Goal: Book appointment/travel/reservation

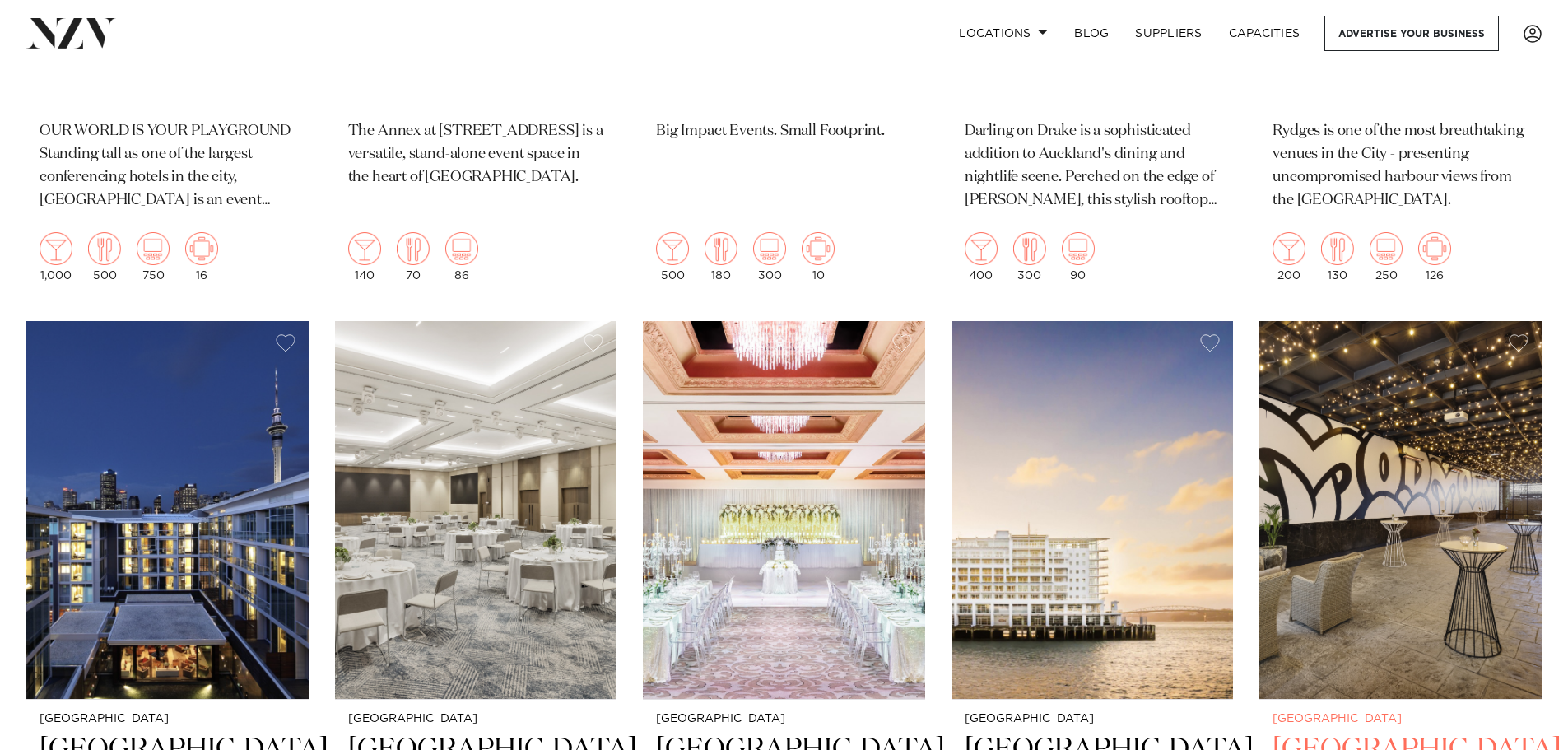
scroll to position [1894, 0]
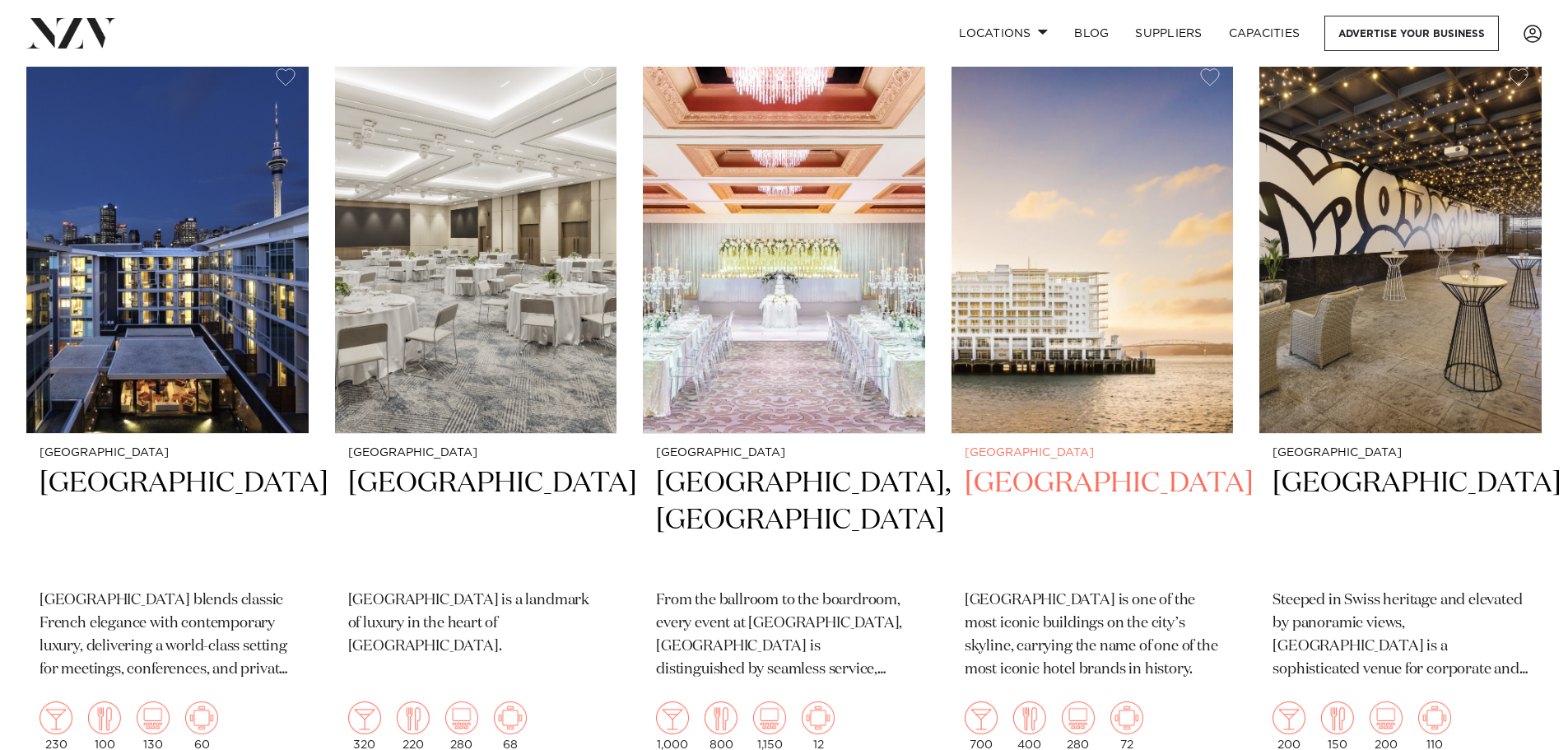
click at [1106, 326] on img at bounding box center [1092, 245] width 282 height 379
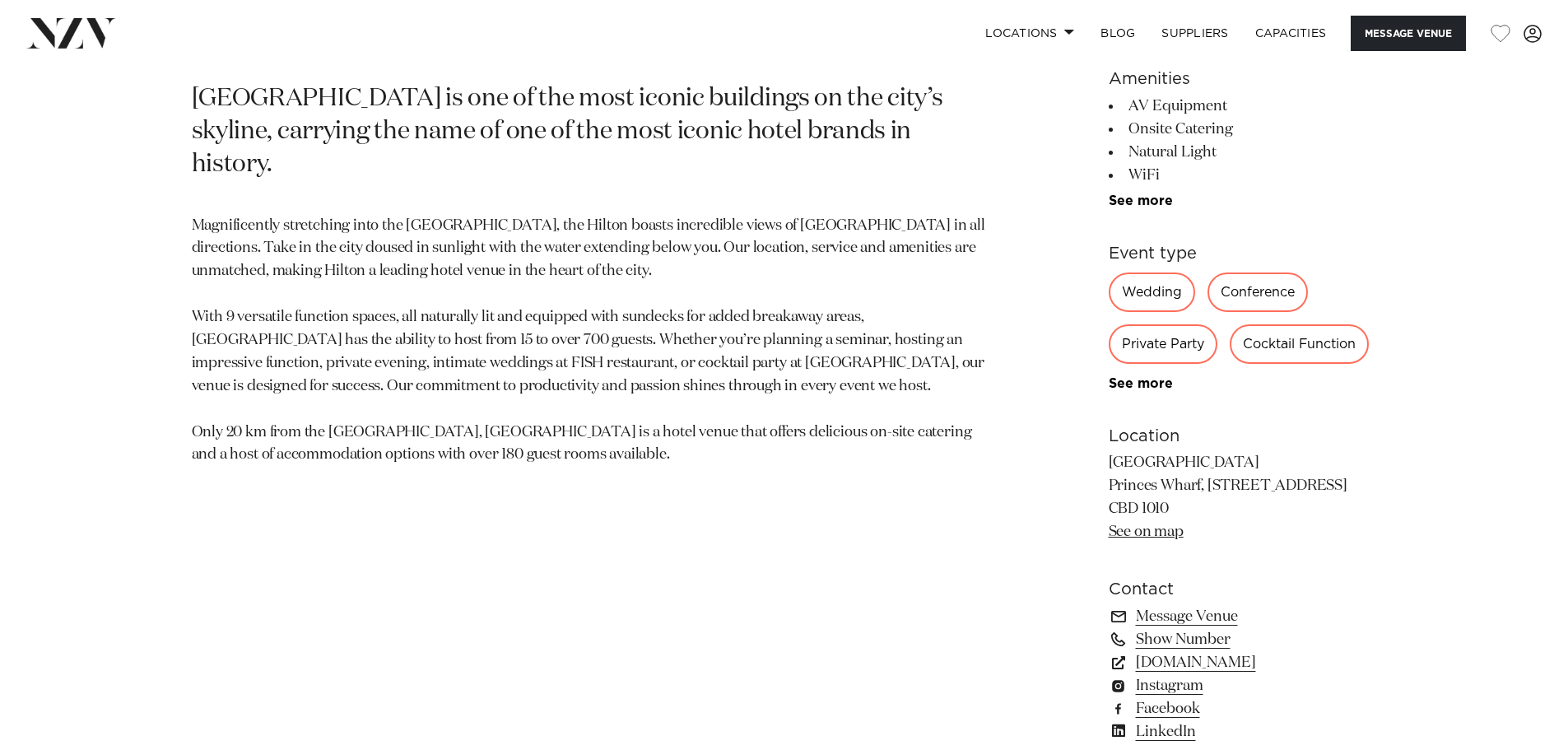
scroll to position [988, 0]
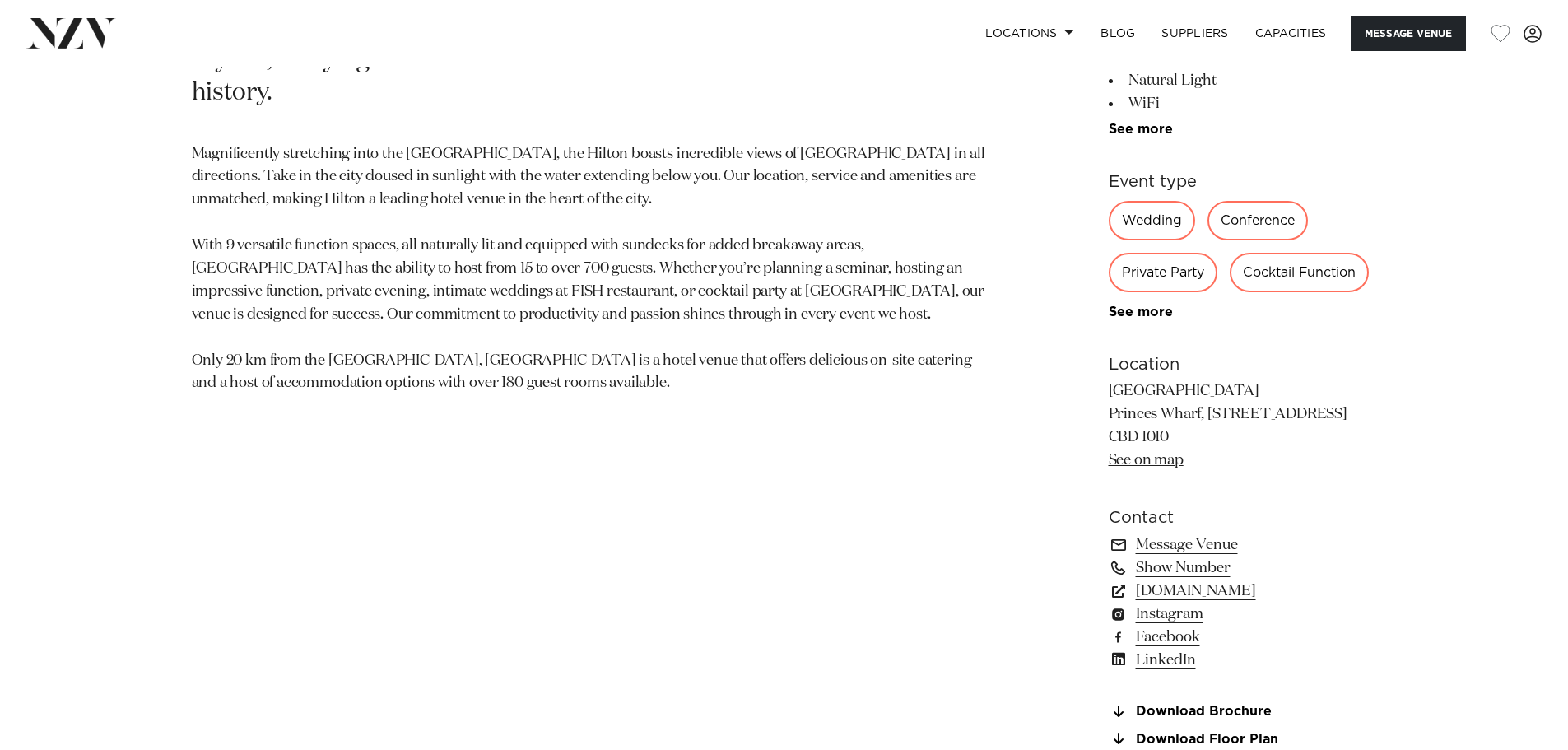
click at [1289, 277] on div "Cocktail Function" at bounding box center [1299, 273] width 139 height 40
click at [1323, 270] on div "Cocktail Function" at bounding box center [1299, 273] width 139 height 40
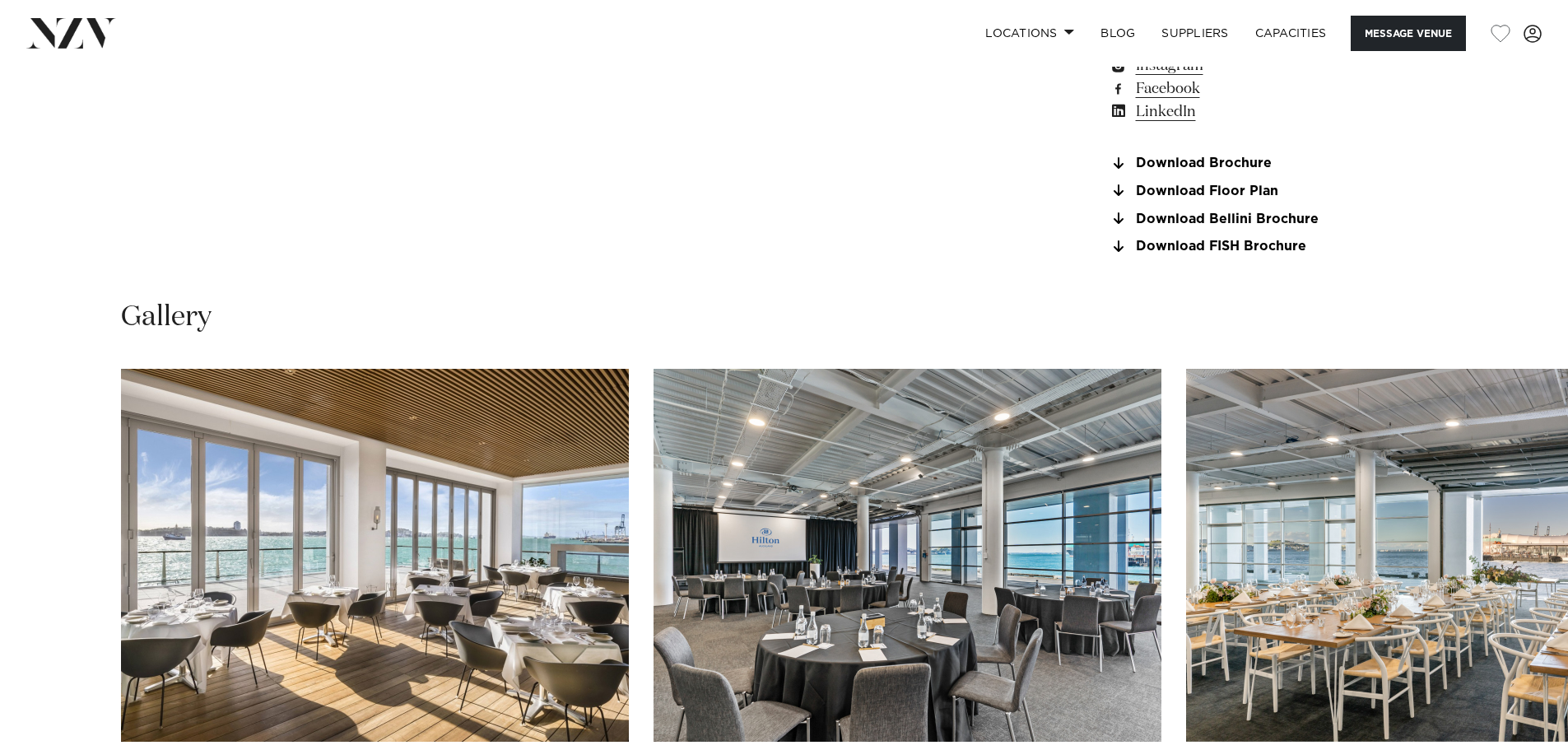
scroll to position [1565, 0]
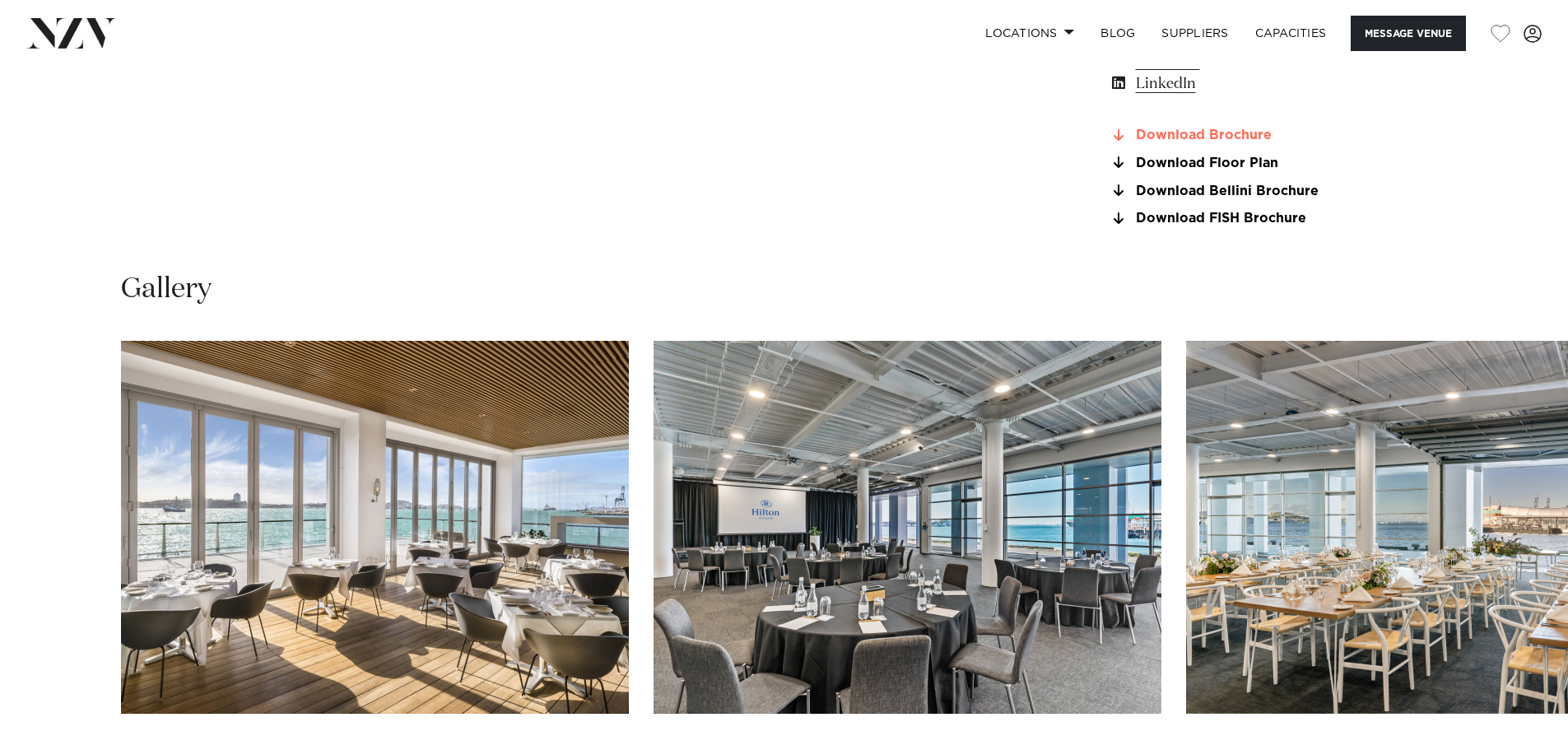
click at [1194, 136] on link "Download Brochure" at bounding box center [1243, 136] width 269 height 15
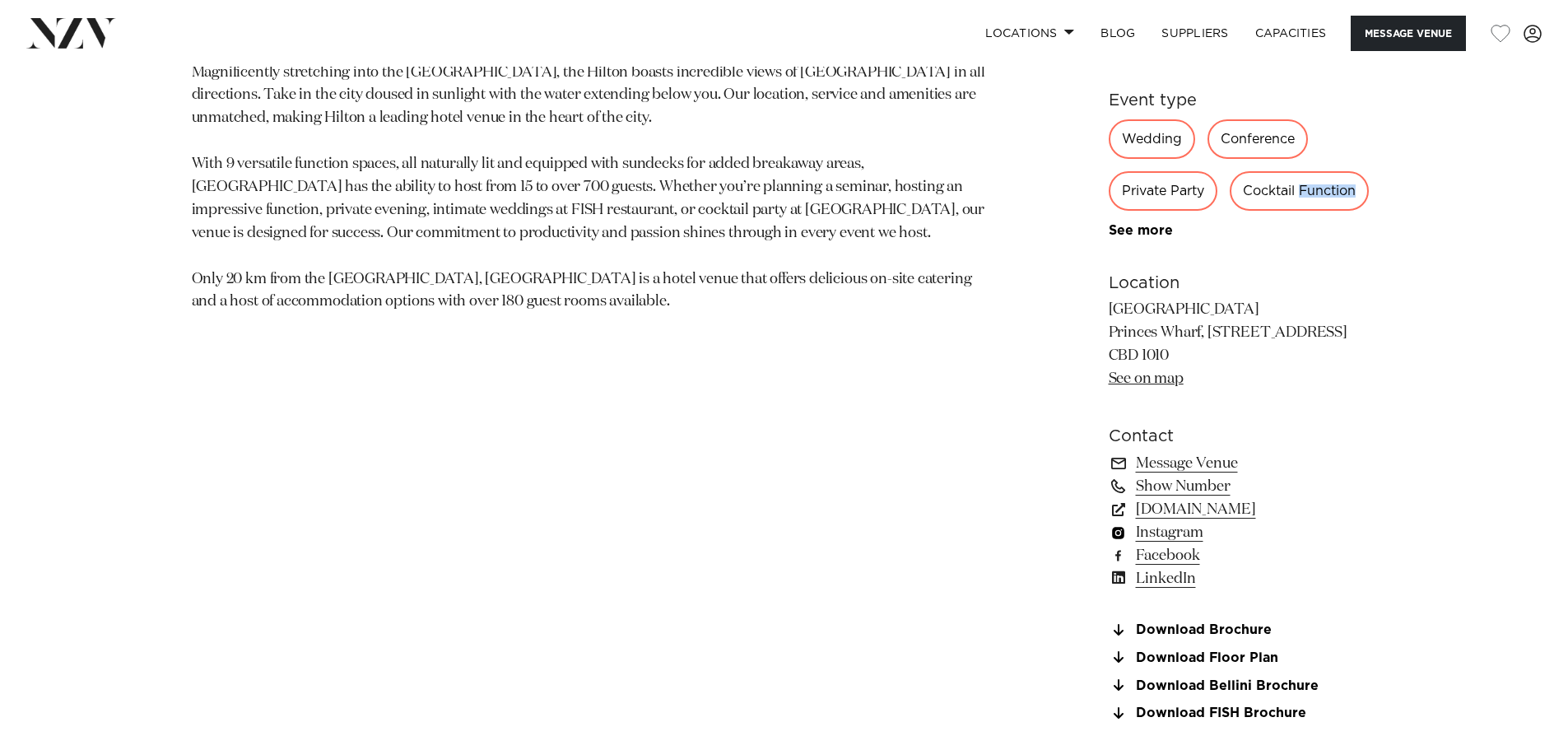
scroll to position [1070, 0]
click at [1210, 458] on link "Message Venue" at bounding box center [1243, 463] width 269 height 23
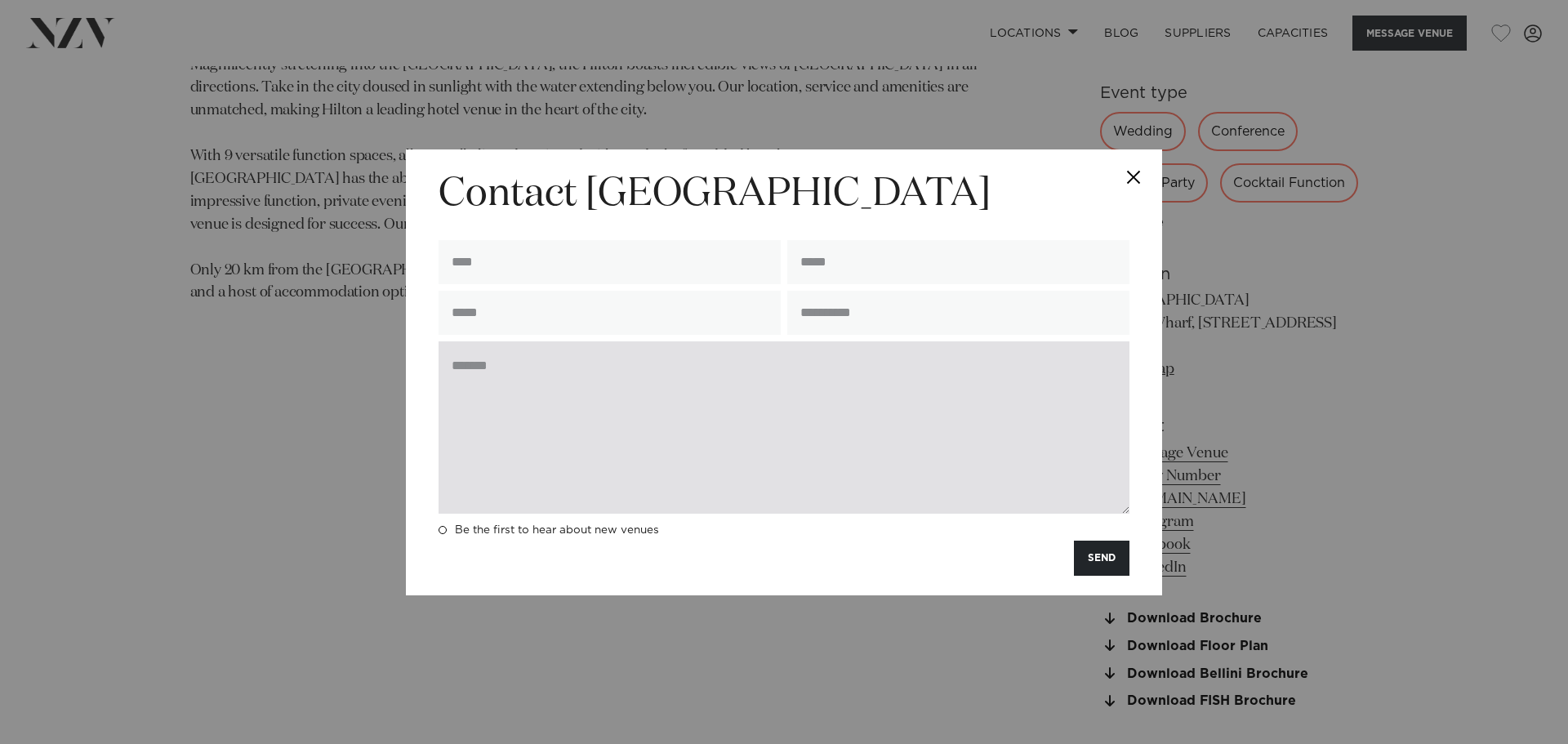
click at [580, 406] on textarea at bounding box center [784, 427] width 691 height 172
click at [830, 400] on textarea at bounding box center [784, 427] width 691 height 172
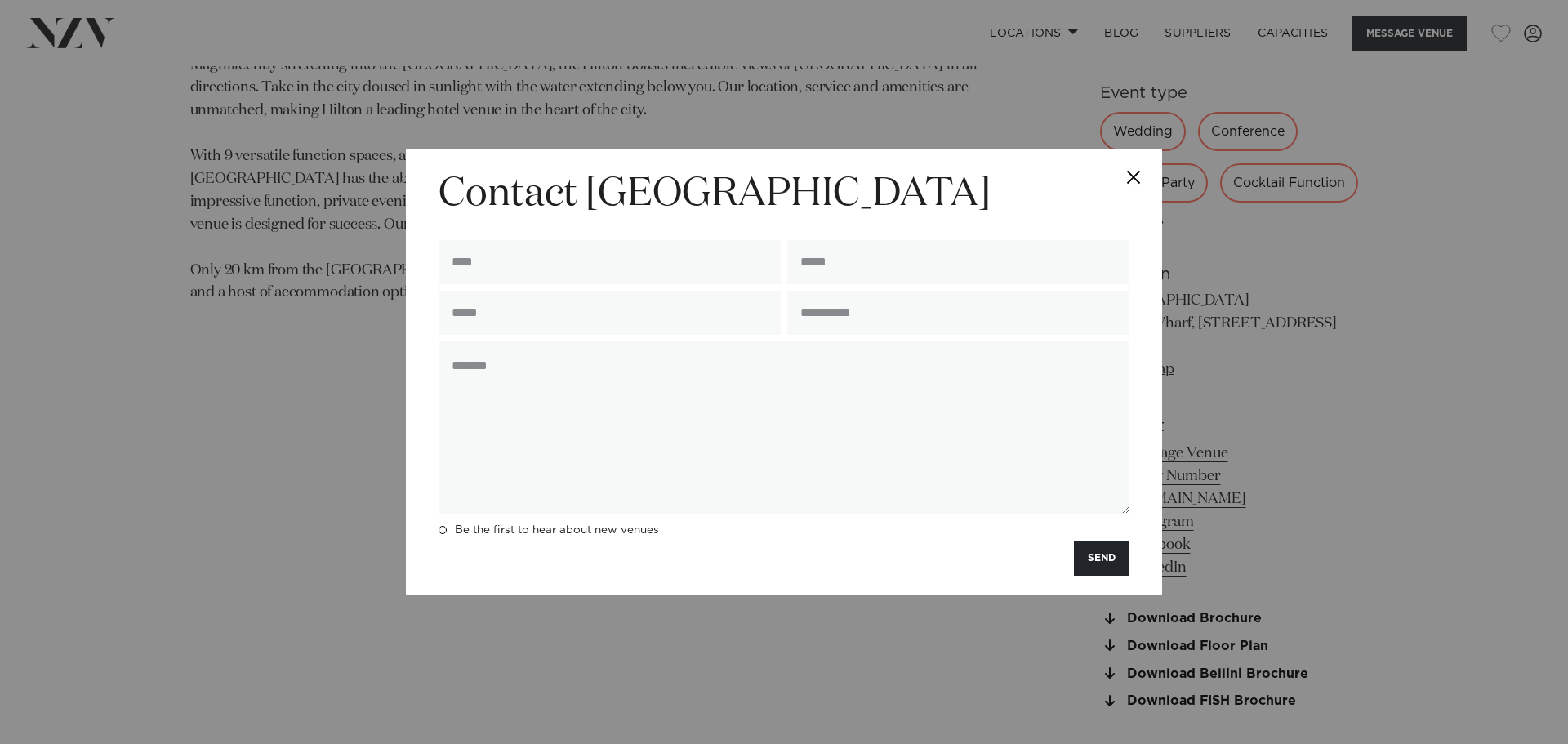
click at [1120, 173] on button "Close" at bounding box center [1133, 178] width 57 height 57
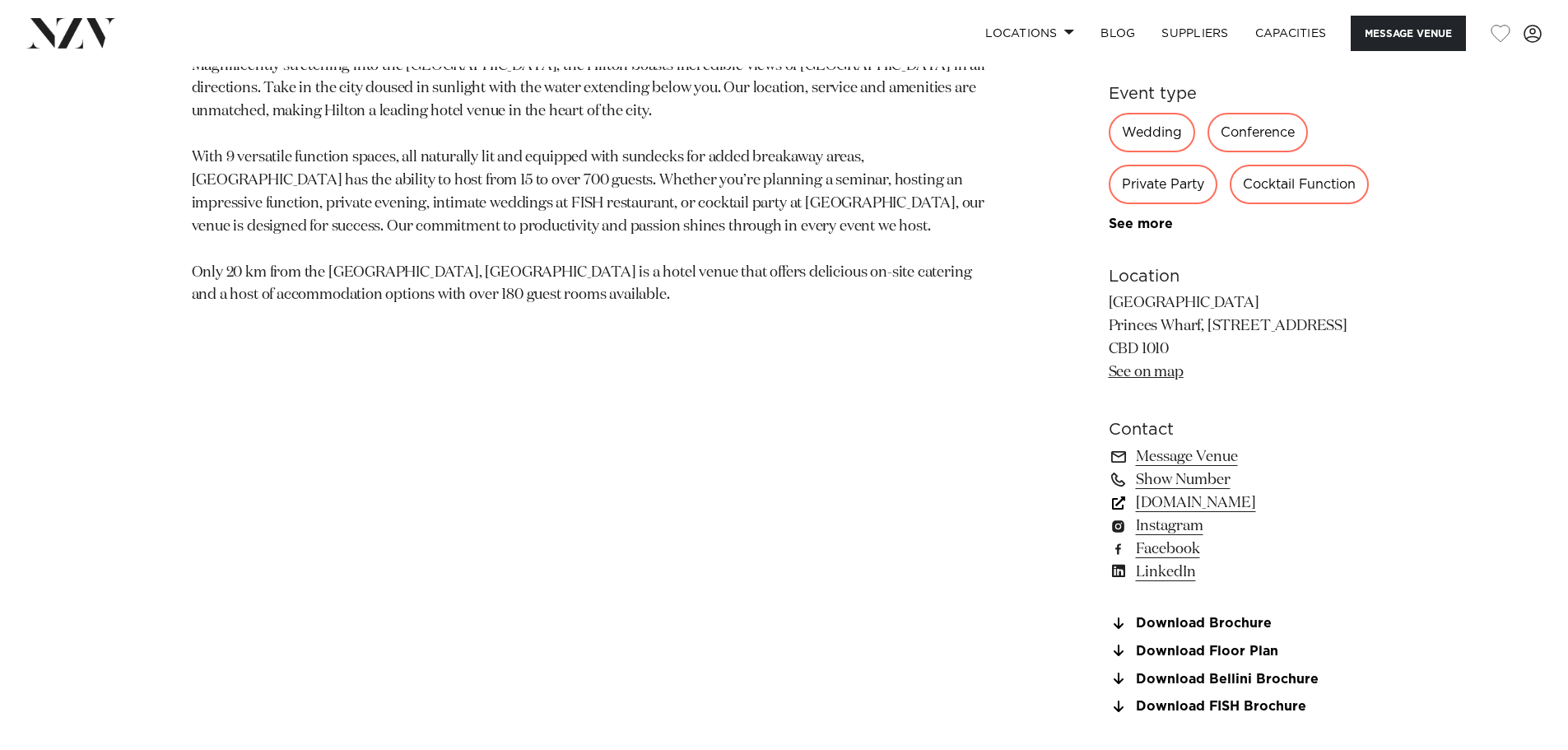
click at [1152, 502] on link "www.hilton.com" at bounding box center [1243, 504] width 269 height 23
